Goal: Task Accomplishment & Management: Complete application form

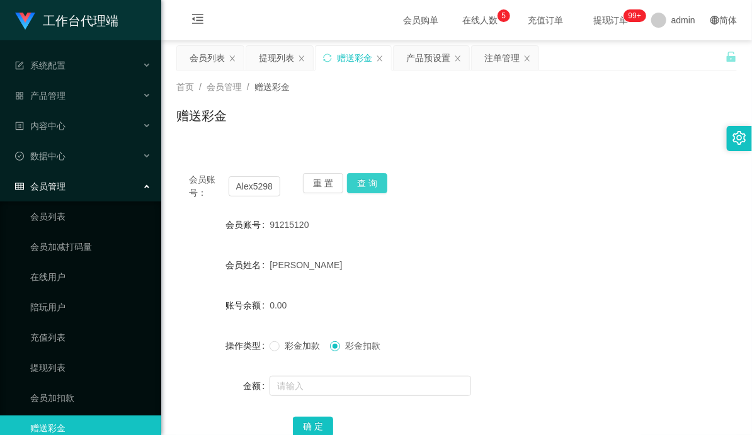
type input "Alex5298"
click at [358, 176] on button "查 询" at bounding box center [367, 183] width 40 height 20
click at [357, 183] on button "查 询" at bounding box center [367, 183] width 40 height 20
click at [252, 188] on input "Alex5298" at bounding box center [255, 186] width 52 height 20
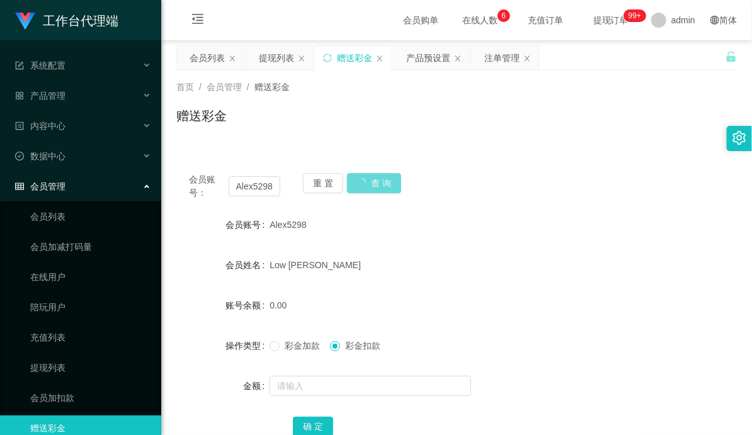
click at [491, 144] on div "首页 / 会员管理 / 赠送彩金 / 赠送彩金" at bounding box center [456, 108] width 591 height 75
click at [275, 57] on div "提现列表" at bounding box center [276, 58] width 35 height 24
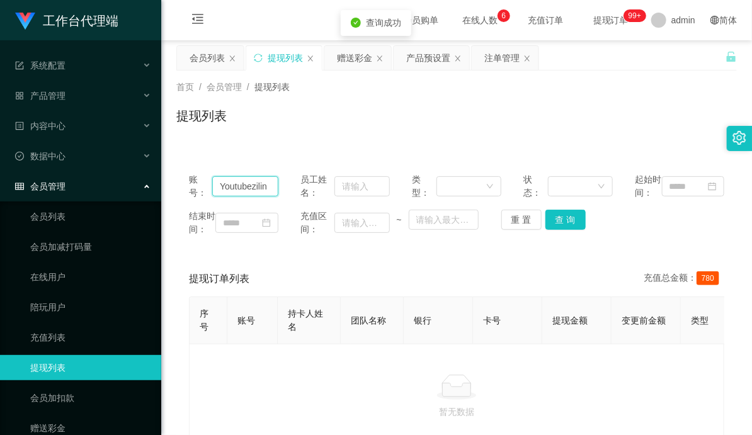
click at [230, 192] on input "Youtubezilin" at bounding box center [245, 186] width 66 height 20
paste input "Alex5298"
type input "Alex5298"
click at [566, 230] on button "查 询" at bounding box center [566, 220] width 40 height 20
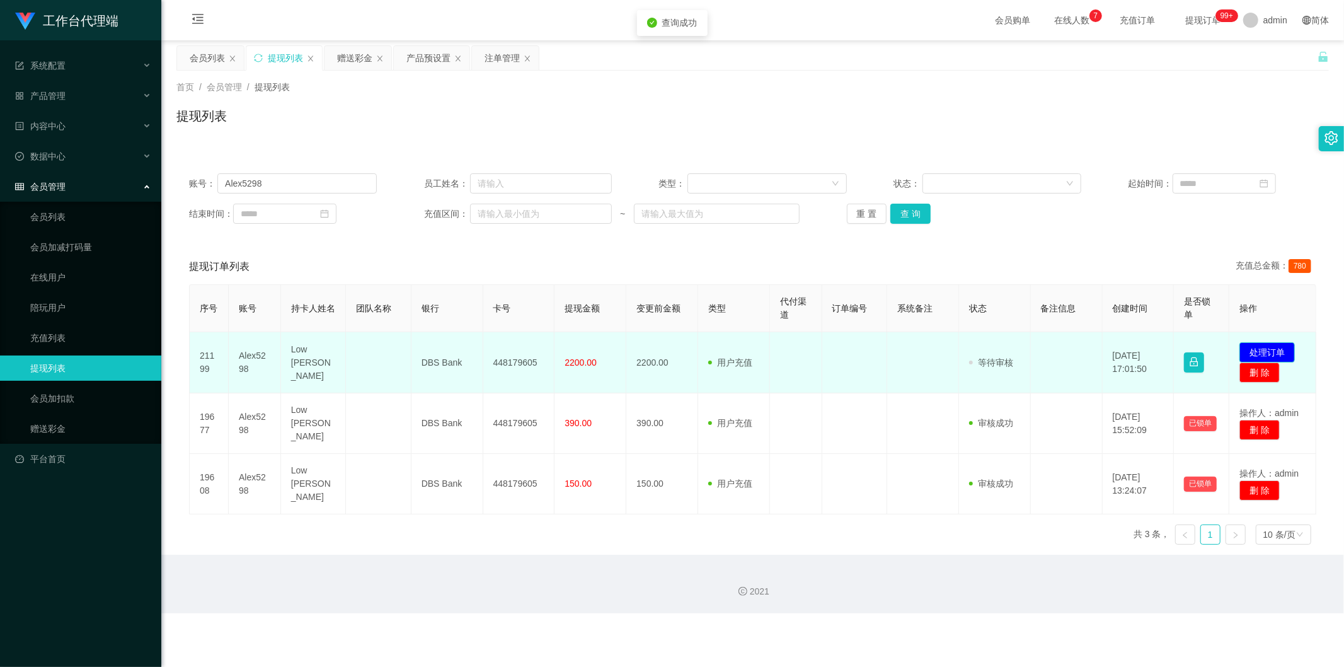
click at [752, 347] on button "处理订单" at bounding box center [1266, 352] width 55 height 20
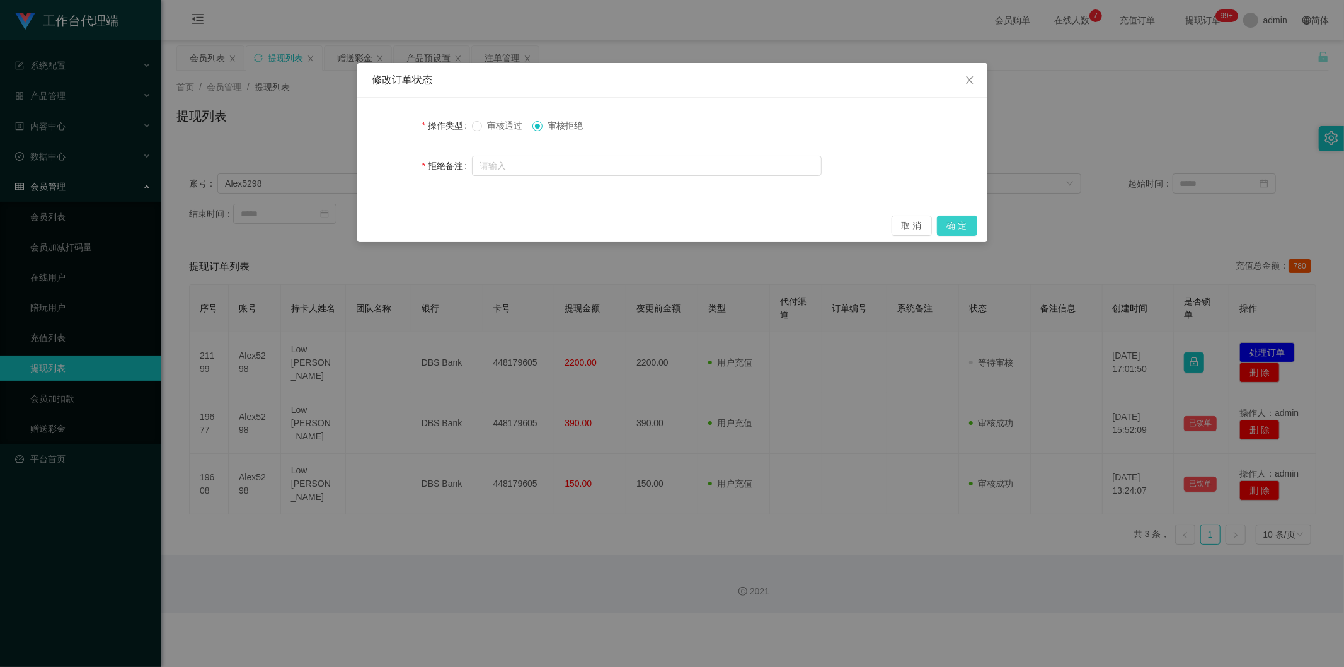
click at [752, 225] on button "确 定" at bounding box center [957, 225] width 40 height 20
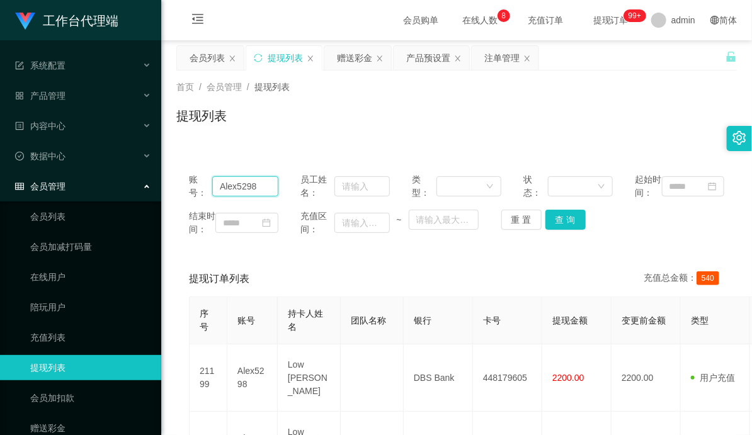
click at [238, 189] on input "Alex5298" at bounding box center [245, 186] width 66 height 20
click at [244, 193] on input "Alex5298" at bounding box center [245, 186] width 66 height 20
drag, startPoint x: 359, startPoint y: 47, endPoint x: 359, endPoint y: 57, distance: 10.1
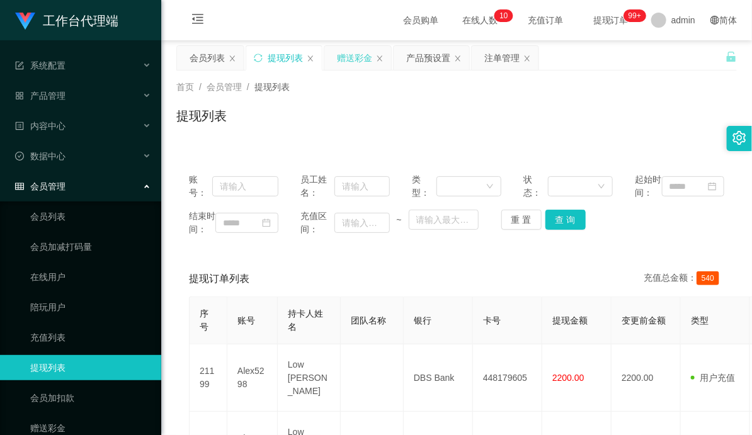
click at [359, 47] on div "赠送彩金" at bounding box center [354, 58] width 35 height 24
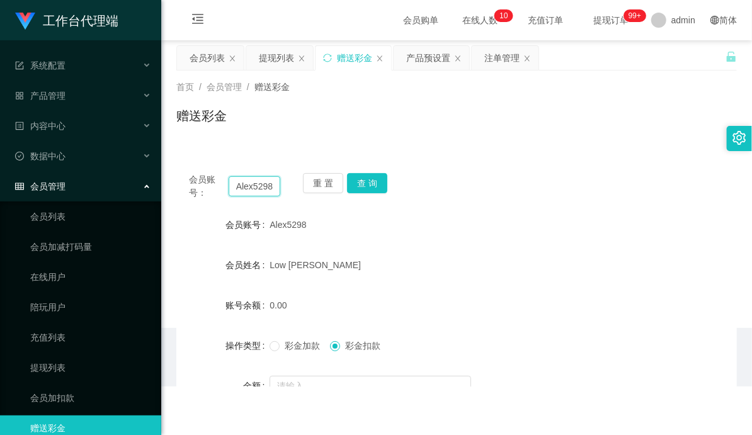
click at [253, 191] on input "Alex5298" at bounding box center [255, 186] width 52 height 20
type input "Wind2698"
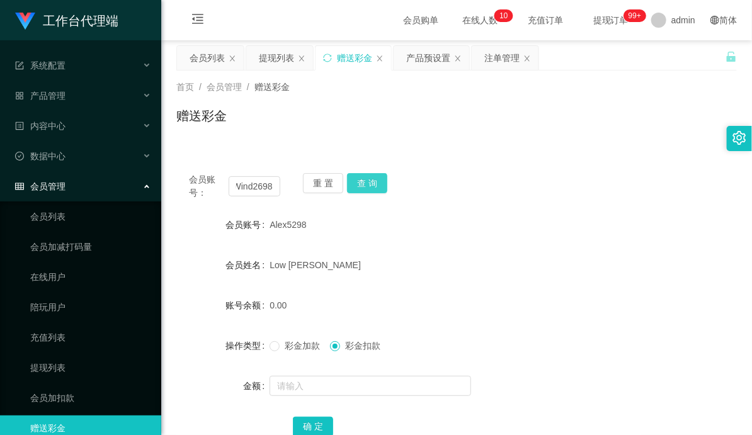
drag, startPoint x: 376, startPoint y: 183, endPoint x: 398, endPoint y: 194, distance: 25.4
click at [376, 183] on button "查 询" at bounding box center [367, 183] width 40 height 20
click at [261, 184] on input "Wind2698" at bounding box center [255, 186] width 52 height 20
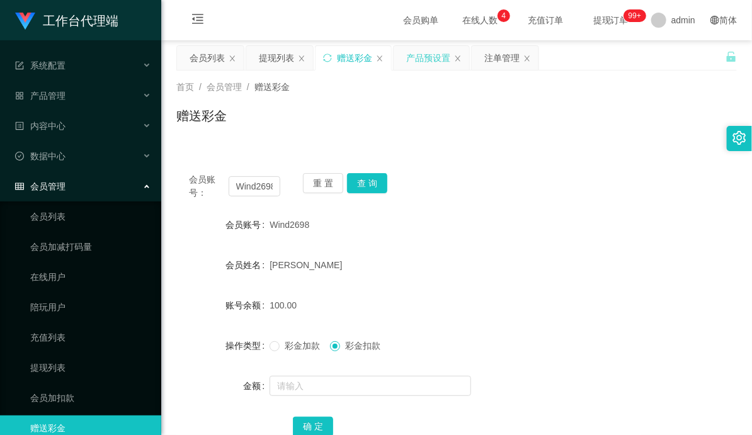
click at [427, 55] on div "产品预设置" at bounding box center [428, 58] width 44 height 24
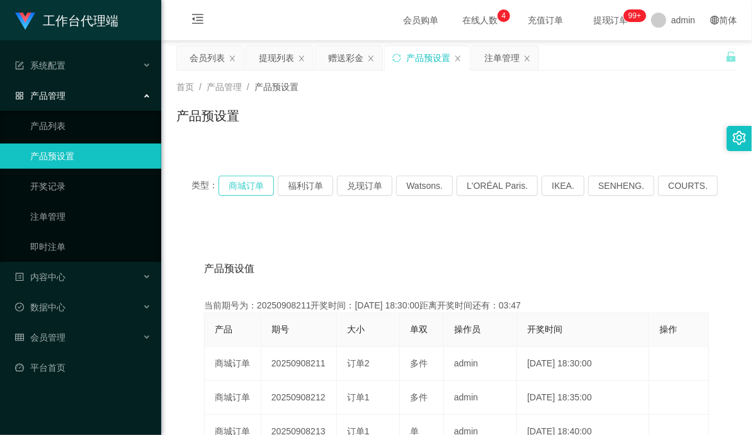
click at [261, 187] on button "商城订单" at bounding box center [246, 186] width 55 height 20
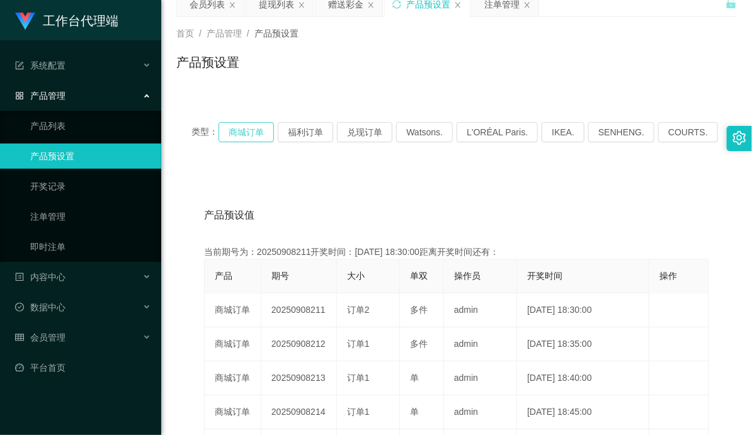
scroll to position [70, 0]
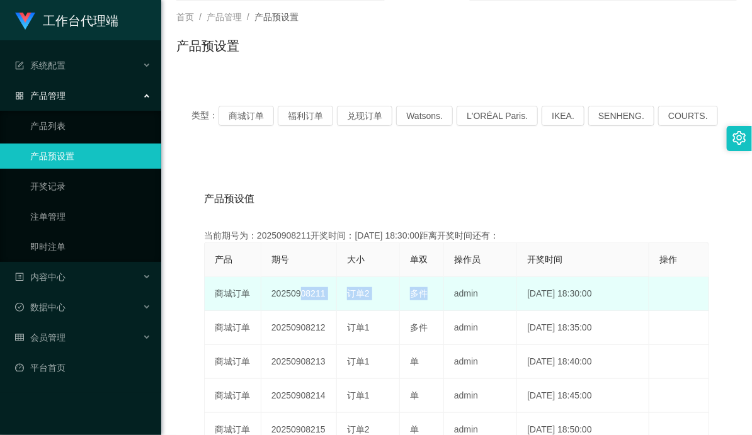
click at [429, 285] on tr "商城订单 20250908211 订单2 多件 admin [DATE] 18:30:00 编 辑 限制投注" at bounding box center [457, 294] width 505 height 34
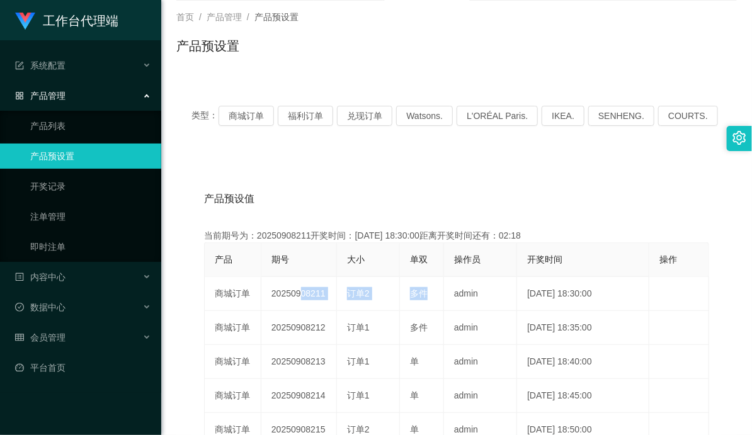
scroll to position [0, 0]
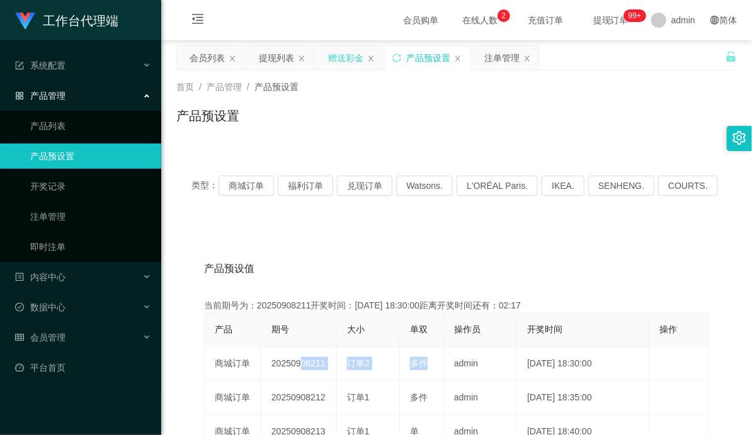
click at [357, 58] on div "赠送彩金" at bounding box center [345, 58] width 35 height 24
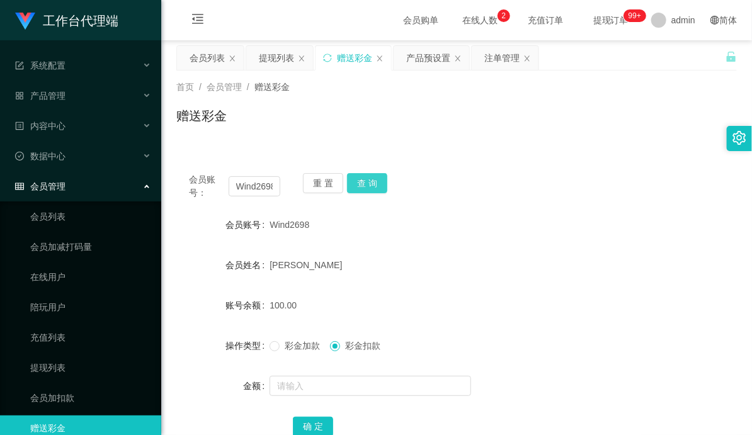
click at [364, 181] on button "查 询" at bounding box center [367, 183] width 40 height 20
click at [374, 181] on button "查 询" at bounding box center [367, 183] width 40 height 20
click at [253, 181] on input "Wind2698" at bounding box center [255, 186] width 52 height 20
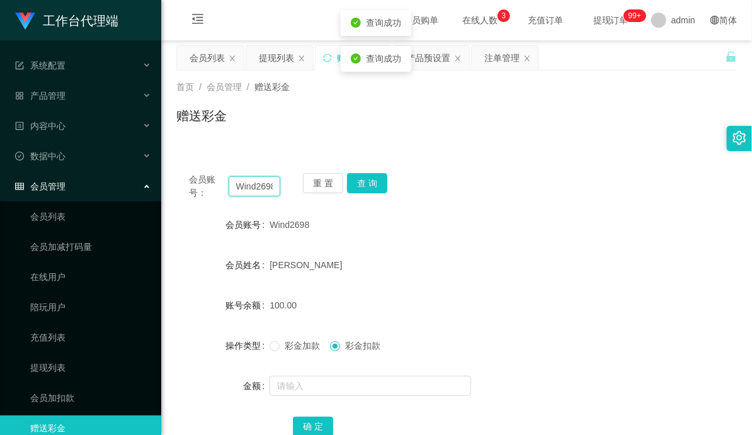
click at [253, 181] on input "Wind2698" at bounding box center [255, 186] width 52 height 20
click at [500, 185] on div "会员账号： Wind2698 重 置 查 询" at bounding box center [456, 186] width 561 height 26
click at [505, 60] on div "注单管理" at bounding box center [502, 58] width 35 height 24
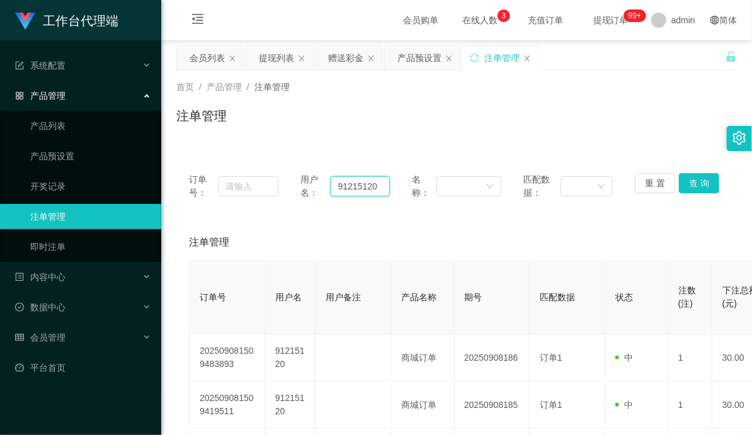
drag, startPoint x: 355, startPoint y: 180, endPoint x: 352, endPoint y: 187, distance: 7.9
click at [355, 180] on input "91215120" at bounding box center [360, 186] width 59 height 20
click at [352, 187] on input "91215120" at bounding box center [360, 186] width 59 height 20
paste input "Wind2698"
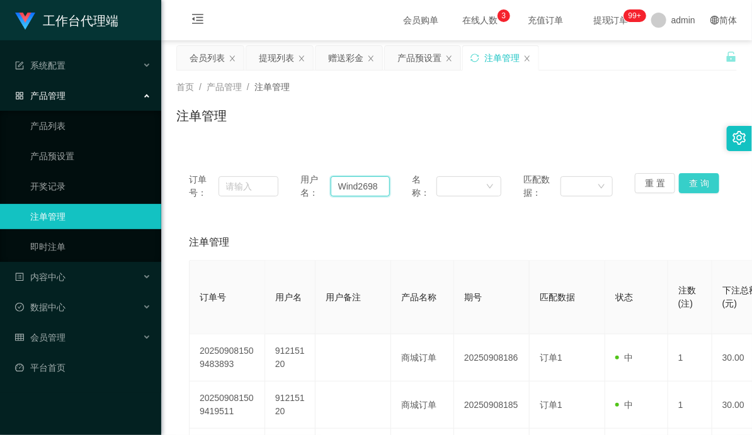
type input "Wind2698"
click at [694, 179] on button "查 询" at bounding box center [699, 183] width 40 height 20
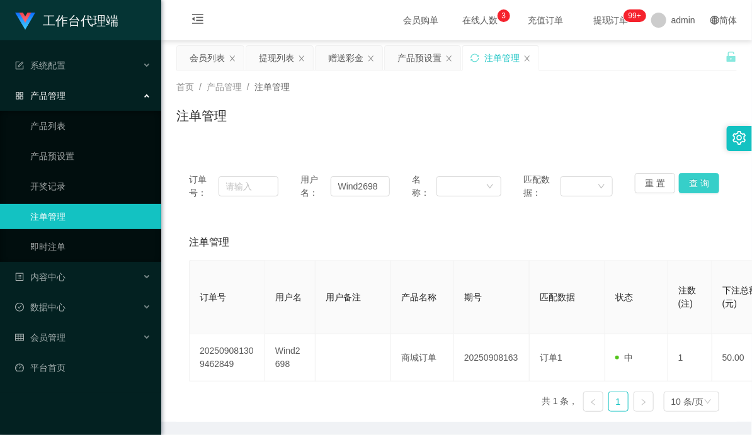
scroll to position [45, 0]
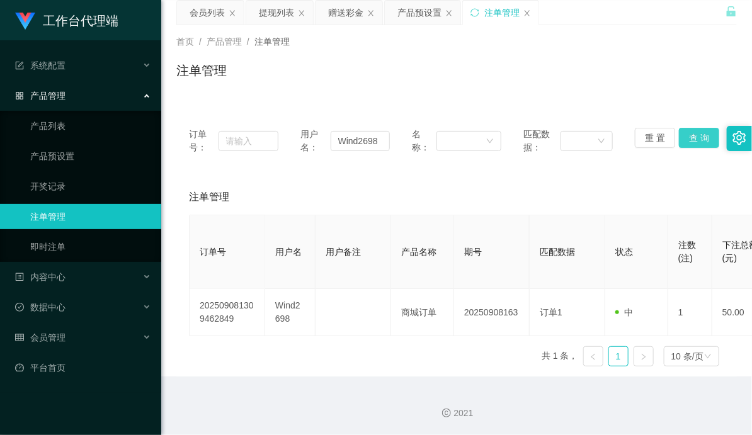
click at [699, 139] on button "查 询" at bounding box center [699, 138] width 40 height 20
click at [689, 134] on button "查 询" at bounding box center [699, 138] width 40 height 20
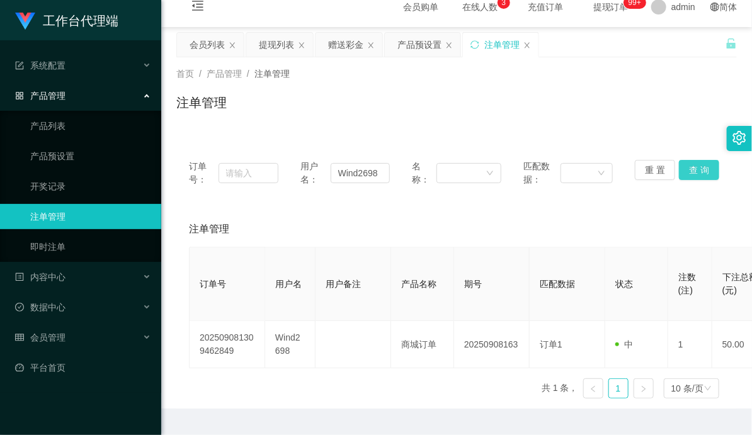
scroll to position [0, 0]
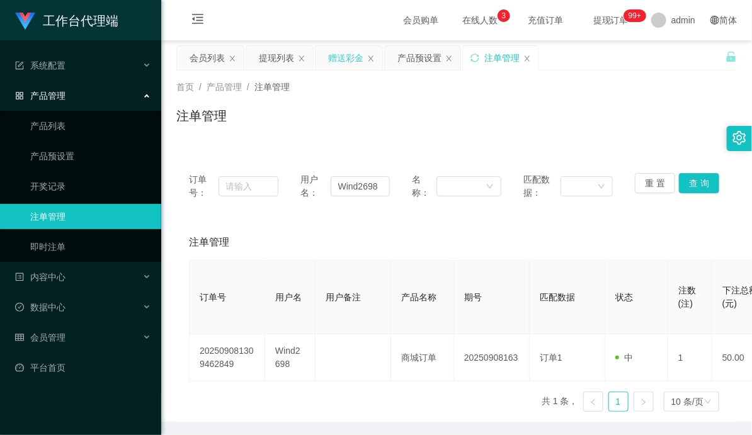
click at [343, 64] on div "赠送彩金" at bounding box center [345, 58] width 35 height 24
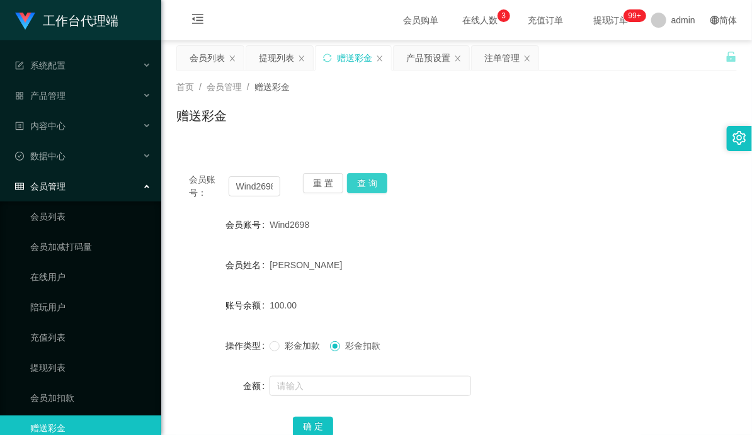
click at [369, 185] on button "查 询" at bounding box center [367, 183] width 40 height 20
click at [370, 183] on button "查 询" at bounding box center [367, 183] width 40 height 20
click at [368, 180] on button "查 询" at bounding box center [367, 183] width 40 height 20
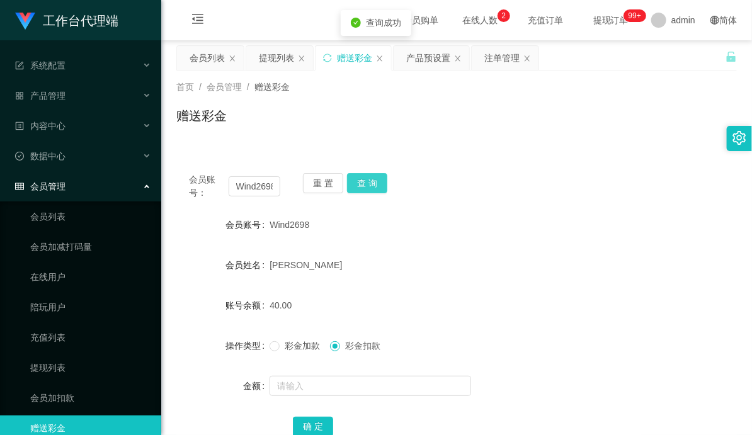
click at [368, 180] on button "查 询" at bounding box center [367, 183] width 40 height 20
click at [263, 188] on input "Wind2698" at bounding box center [255, 186] width 52 height 20
drag, startPoint x: 513, startPoint y: 158, endPoint x: 511, endPoint y: 133, distance: 24.6
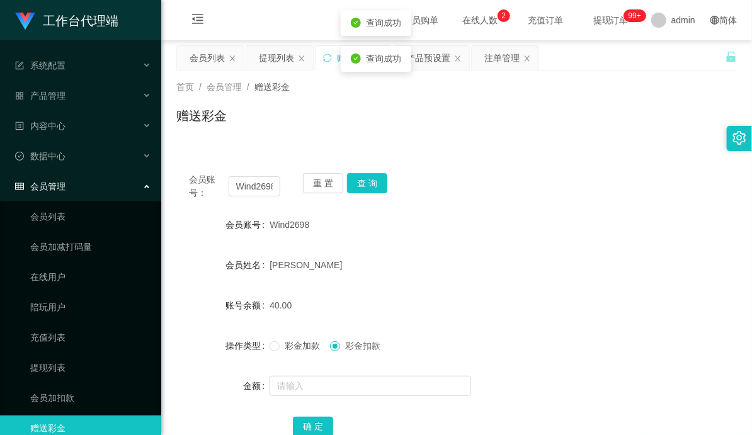
click at [515, 158] on div "会员账号： Wind2698 重 置 查 询 会员账号 Wind2698 会员姓名 [PERSON_NAME] 账号余额 40.00 操作类型 彩金加款 彩金…" at bounding box center [456, 306] width 561 height 321
click at [497, 54] on div "注单管理" at bounding box center [502, 58] width 35 height 24
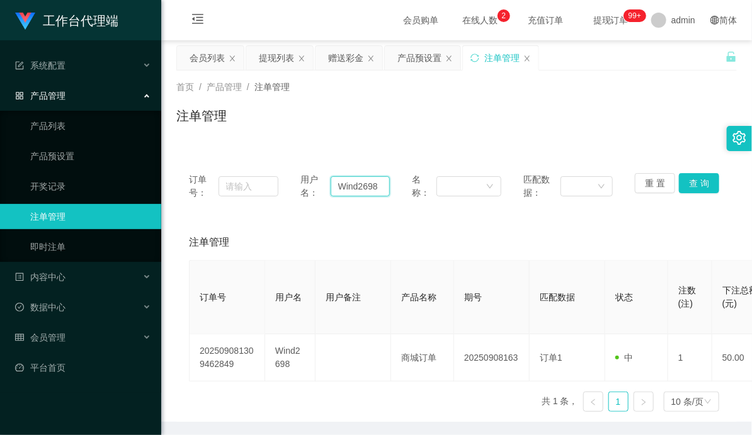
click at [357, 185] on input "Wind2698" at bounding box center [360, 186] width 59 height 20
click at [708, 183] on button "查 询" at bounding box center [699, 183] width 40 height 20
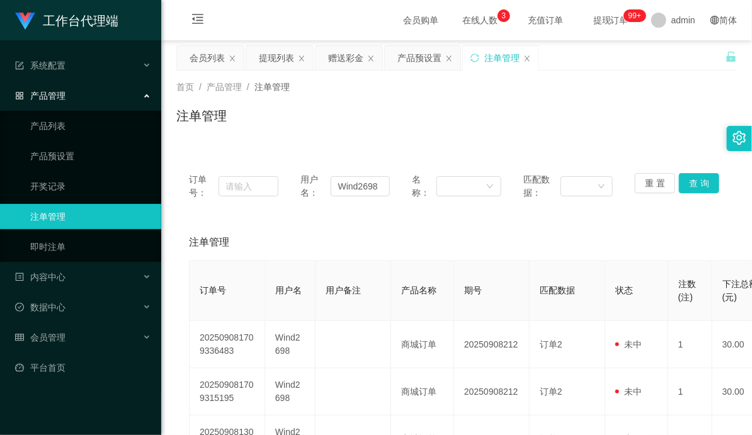
drag, startPoint x: 342, startPoint y: 61, endPoint x: 340, endPoint y: 73, distance: 12.1
click at [342, 61] on div "赠送彩金" at bounding box center [345, 58] width 35 height 24
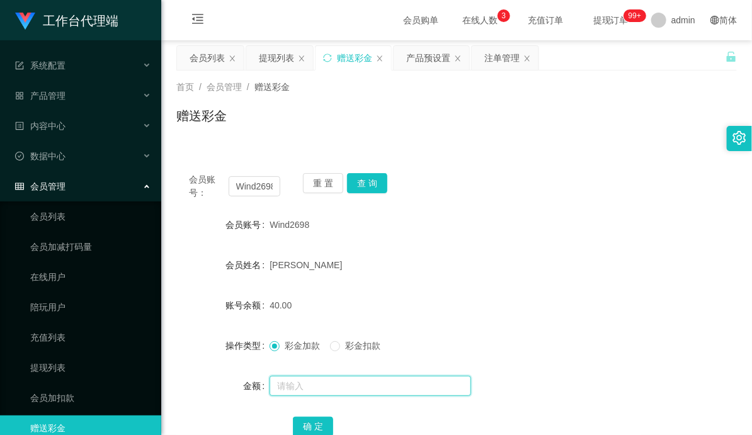
click at [313, 388] on input "text" at bounding box center [371, 386] width 202 height 20
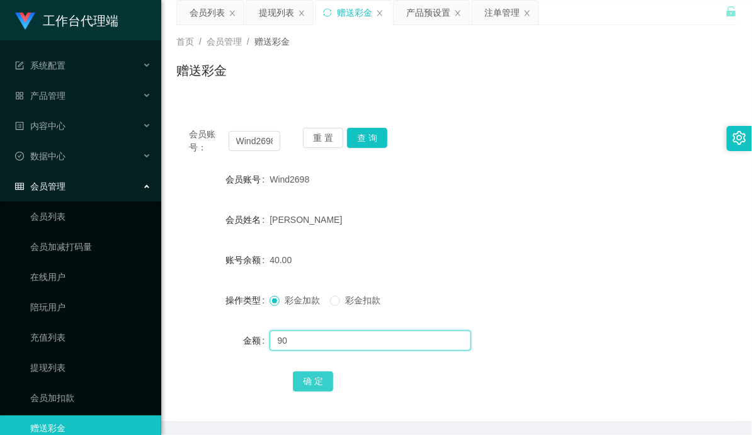
scroll to position [70, 0]
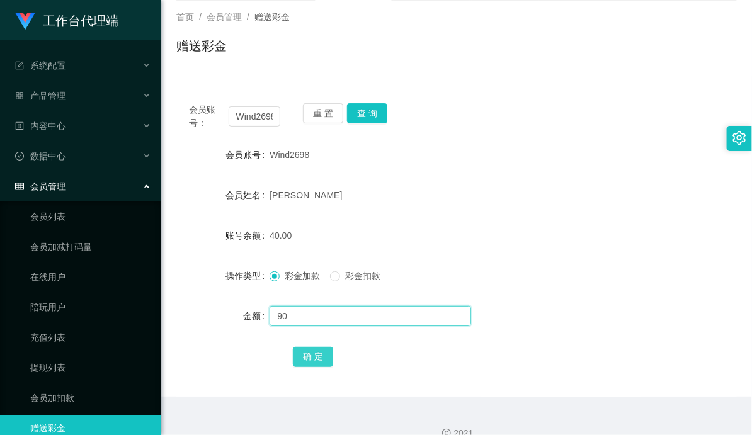
type input "90"
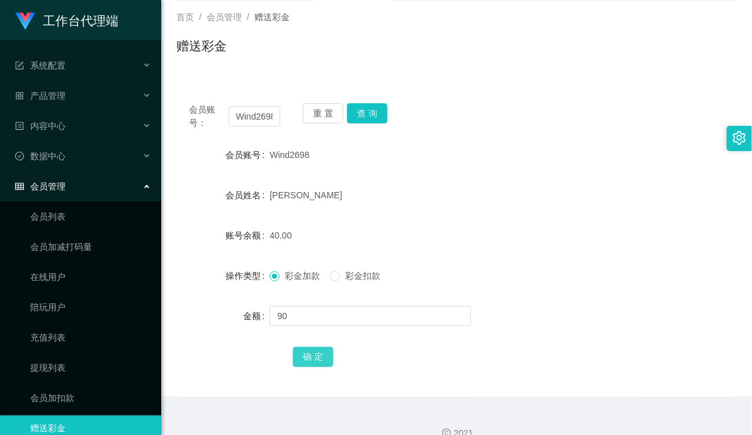
drag, startPoint x: 313, startPoint y: 348, endPoint x: 364, endPoint y: 326, distance: 55.9
click at [313, 348] on button "确 定" at bounding box center [313, 357] width 40 height 20
click at [551, 253] on form "会员账号 Wind2698 会员姓名 [PERSON_NAME] 账号余额 40.00 操作类型 彩金加款 彩金扣款 金额 确 定" at bounding box center [456, 255] width 561 height 227
click at [363, 115] on button "查 询" at bounding box center [367, 113] width 40 height 20
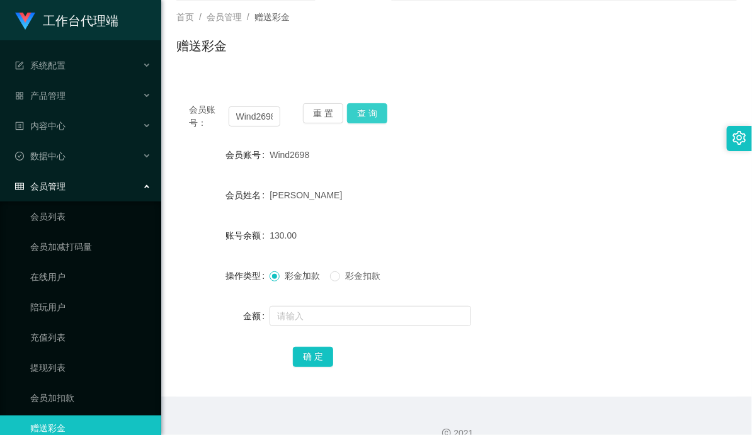
click at [374, 109] on button "查 询" at bounding box center [367, 113] width 40 height 20
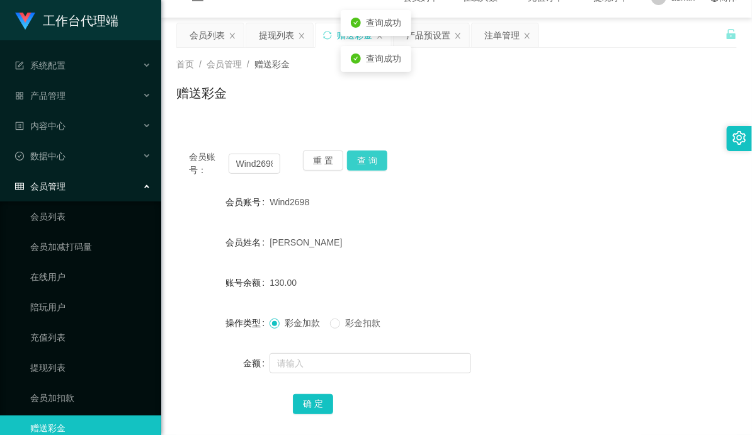
scroll to position [0, 0]
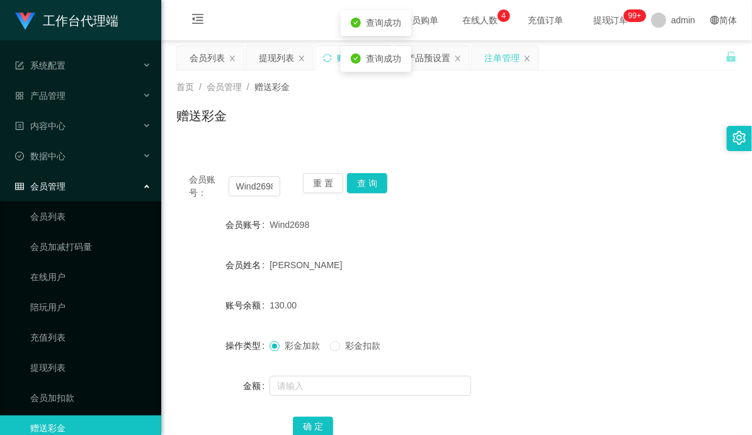
click at [499, 62] on div "注单管理" at bounding box center [502, 58] width 35 height 24
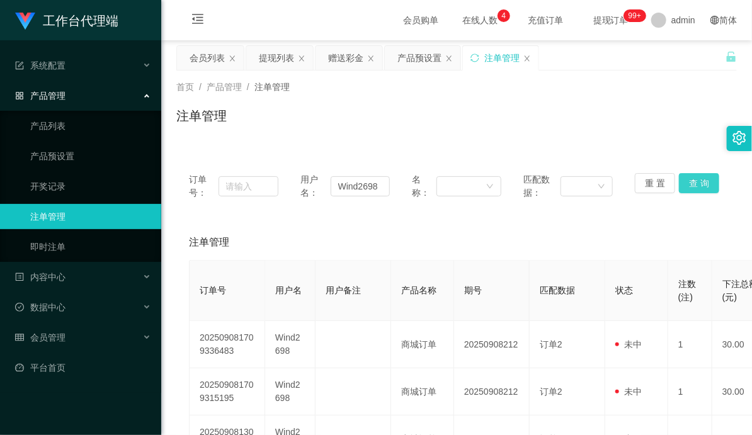
click at [694, 184] on button "查 询" at bounding box center [699, 183] width 40 height 20
